Goal: Navigation & Orientation: Find specific page/section

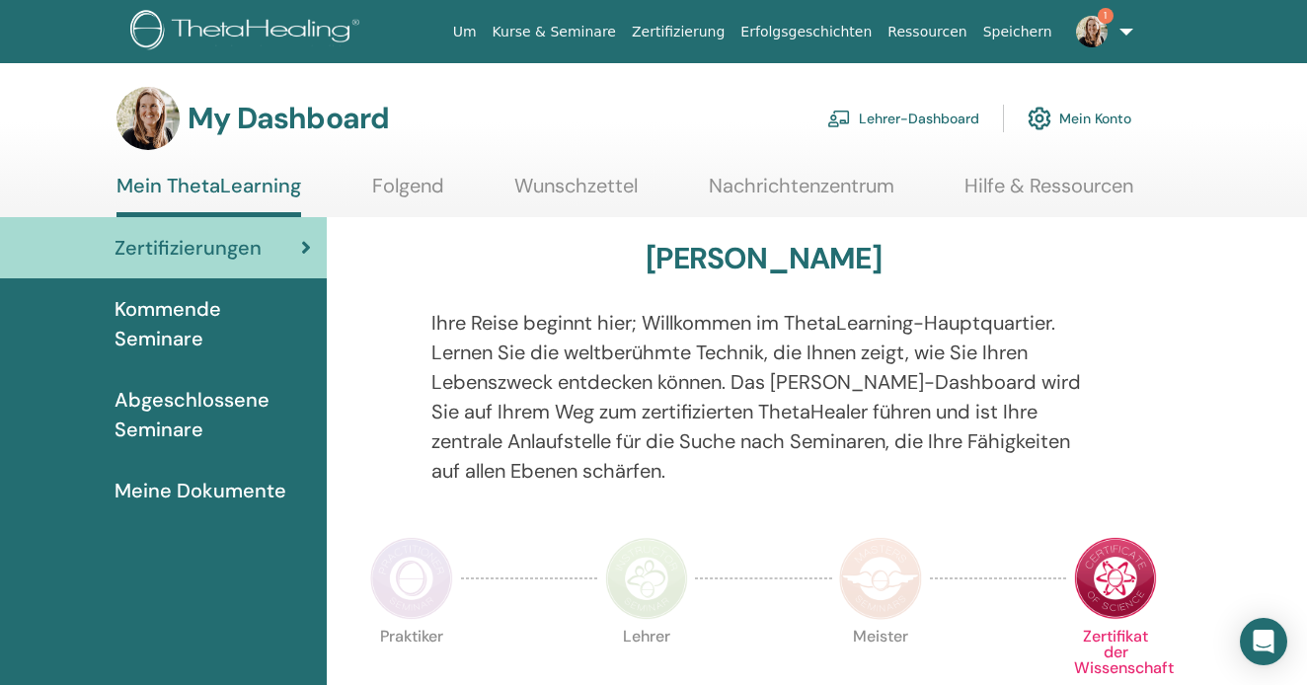
click at [922, 114] on link "Lehrer-Dashboard" at bounding box center [903, 118] width 152 height 43
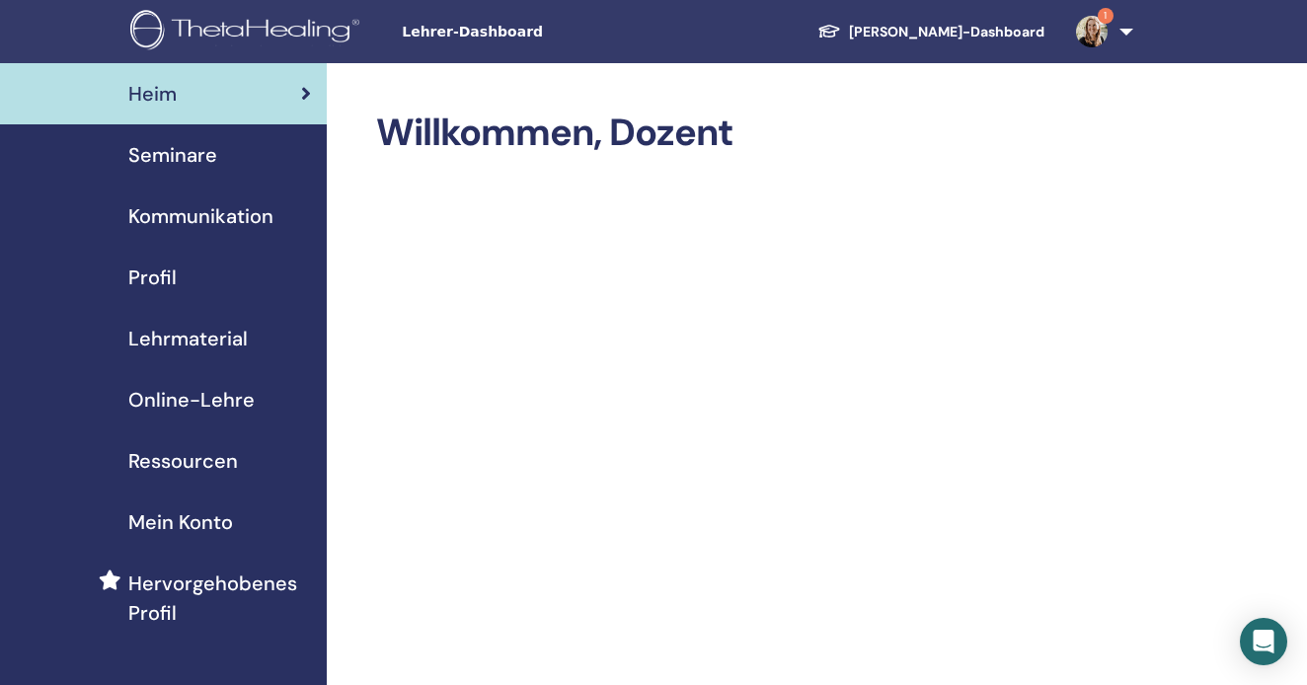
click at [191, 459] on span "Ressourcen" at bounding box center [183, 461] width 110 height 30
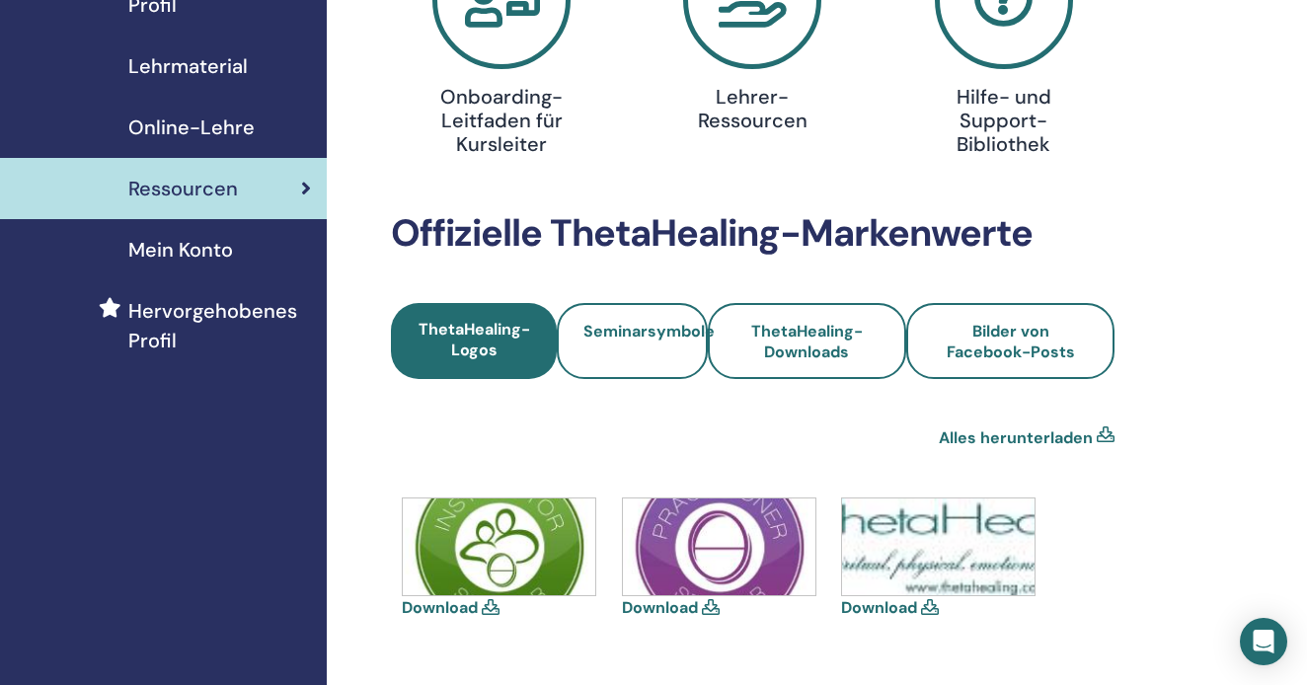
scroll to position [165, 0]
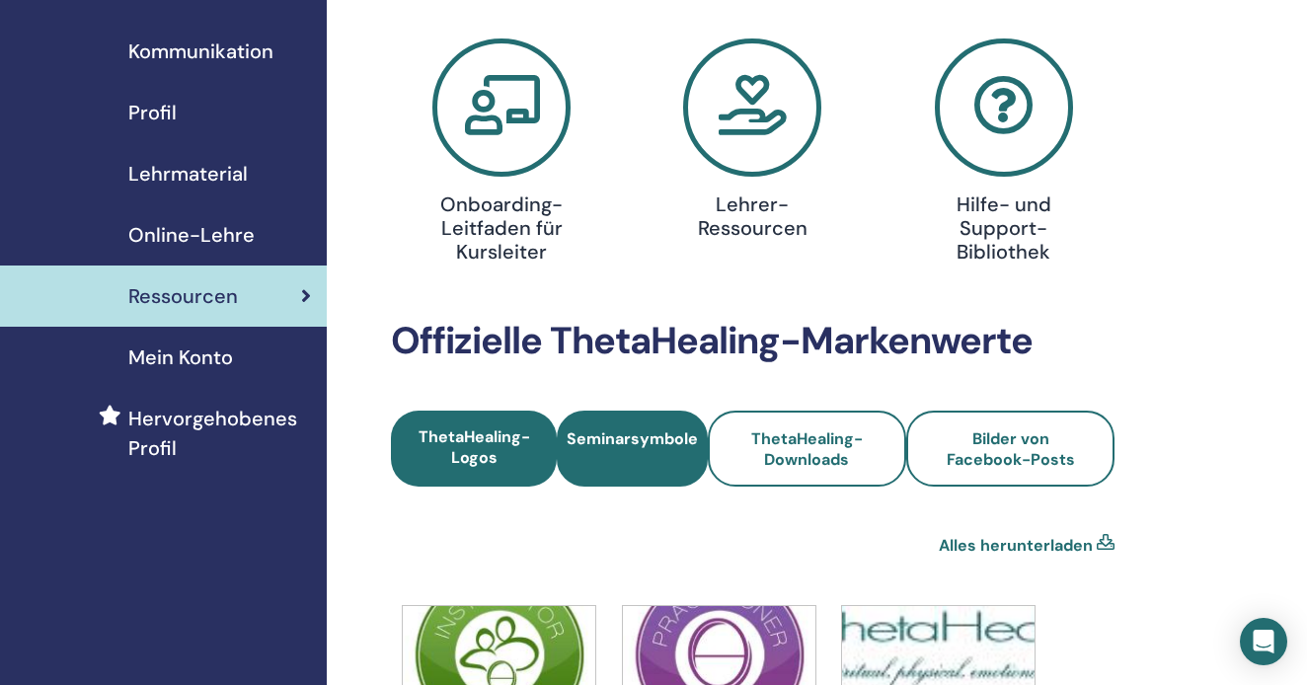
click at [691, 438] on span "Seminarsymbole" at bounding box center [632, 448] width 131 height 41
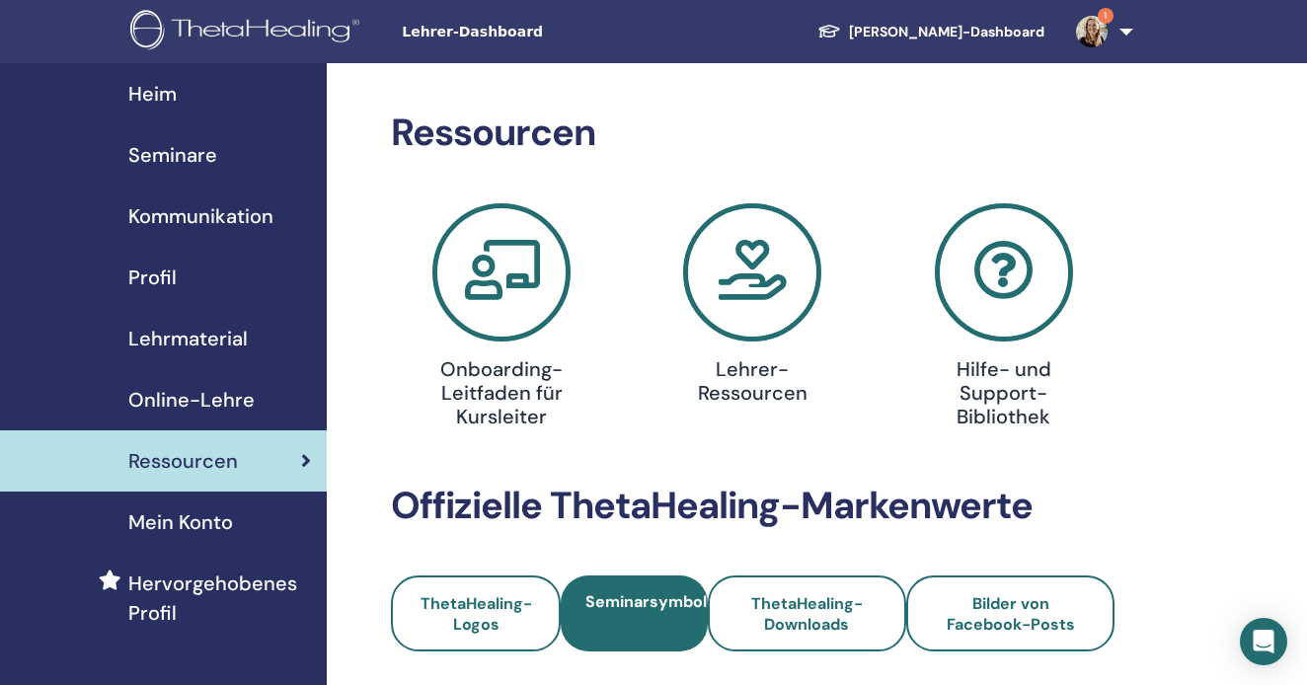
click at [1093, 35] on img at bounding box center [1092, 32] width 32 height 32
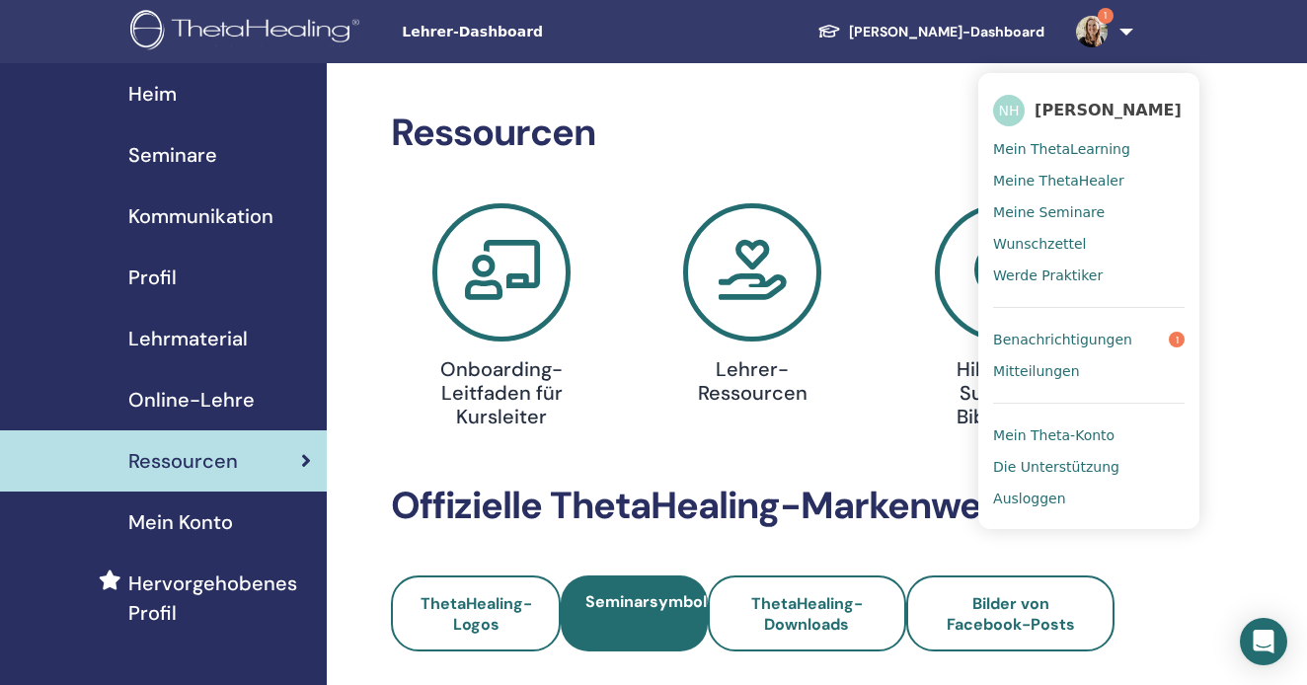
click at [1030, 335] on span "Benachrichtigungen" at bounding box center [1062, 340] width 139 height 18
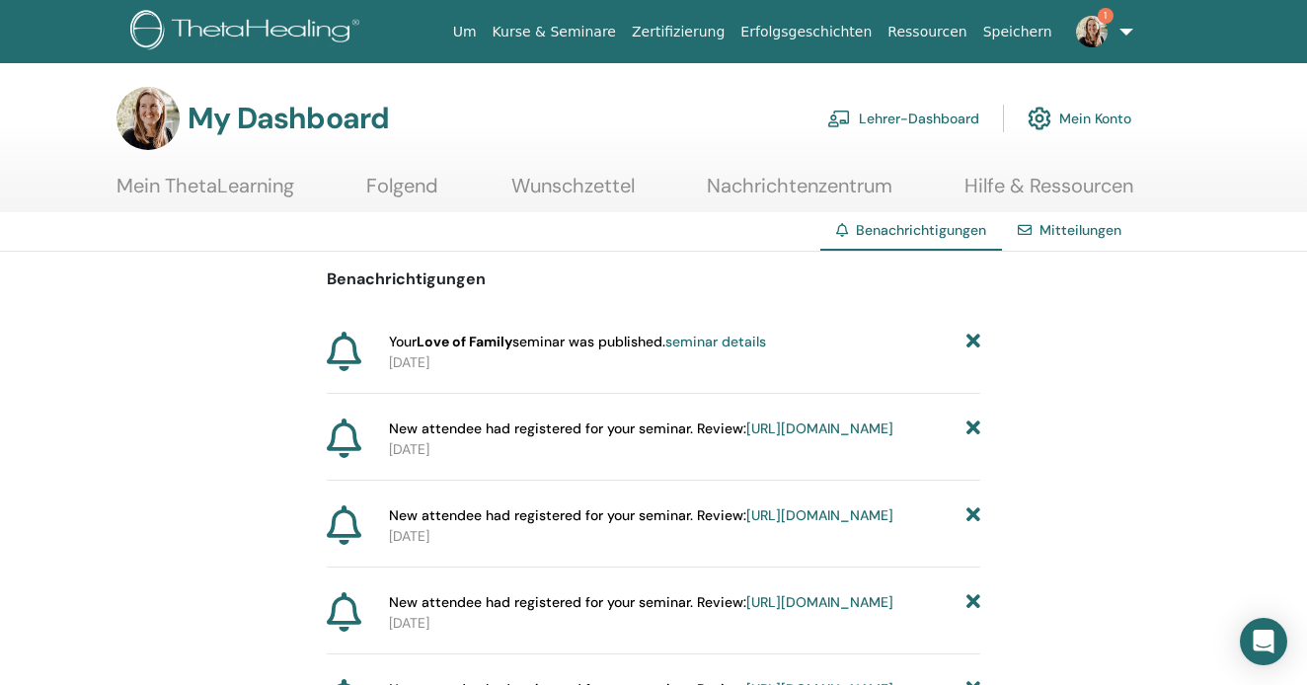
click at [725, 342] on link "seminar details" at bounding box center [715, 342] width 101 height 18
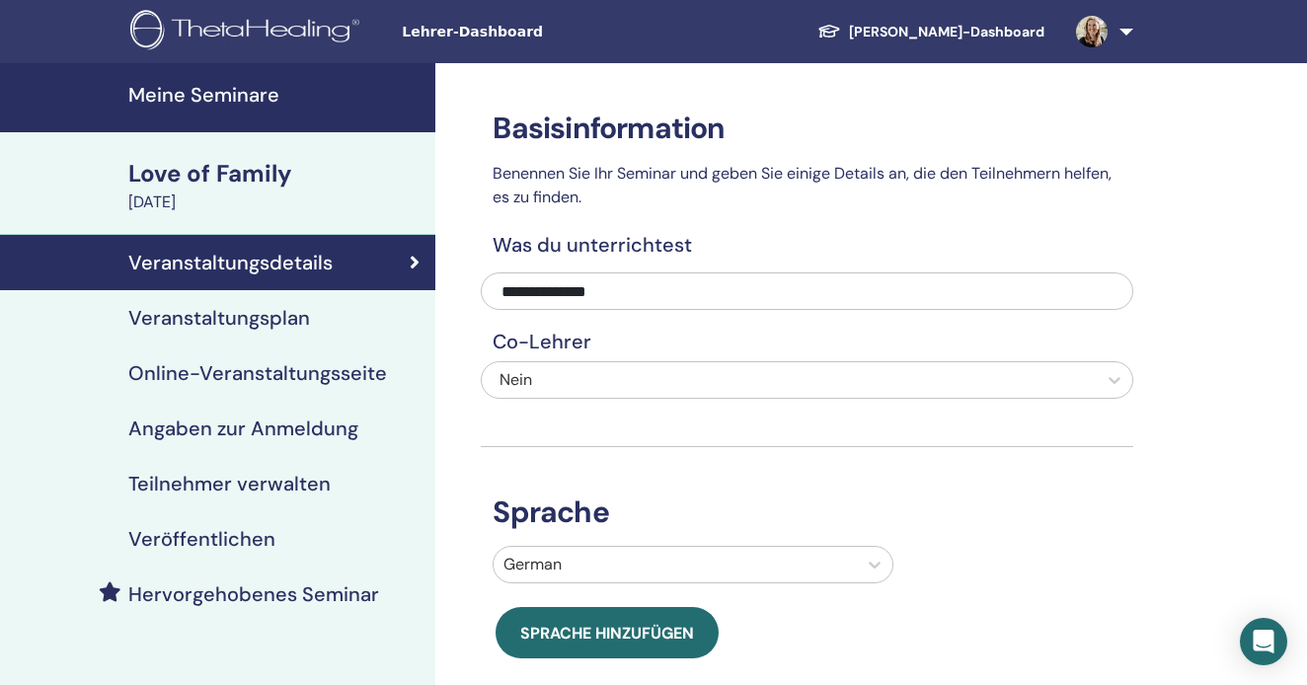
click at [234, 183] on div "Love of Family" at bounding box center [275, 174] width 295 height 34
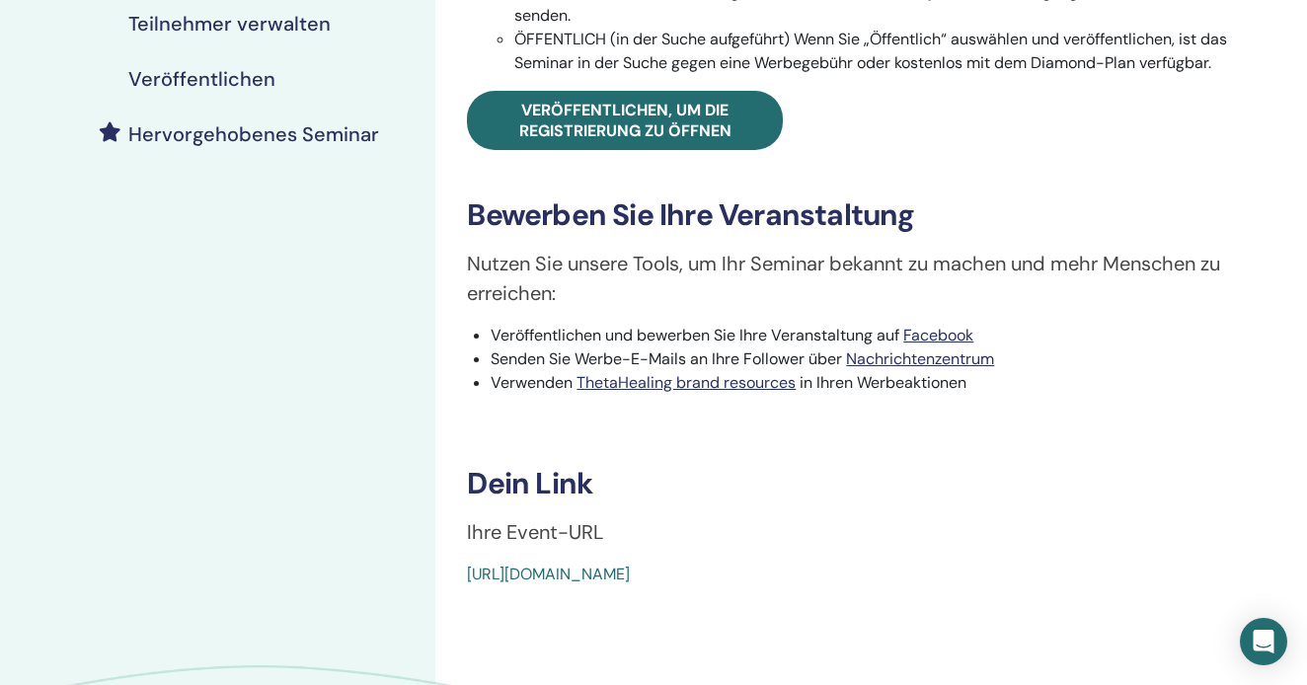
scroll to position [460, 0]
click at [593, 584] on link "[URL][DOMAIN_NAME]" at bounding box center [548, 574] width 163 height 21
